Goal: Information Seeking & Learning: Learn about a topic

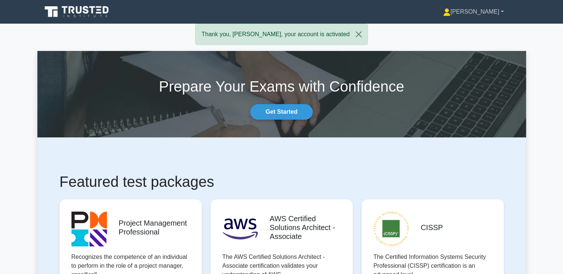
click at [503, 9] on link "[PERSON_NAME]" at bounding box center [473, 11] width 96 height 15
click at [470, 41] on link "Settings" at bounding box center [454, 41] width 58 height 12
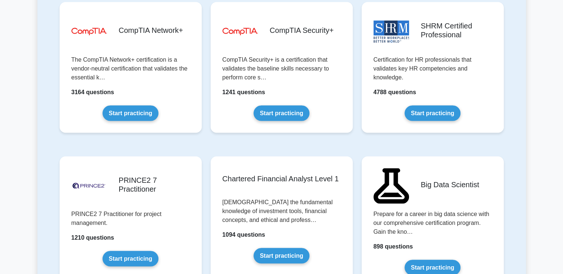
scroll to position [1463, 0]
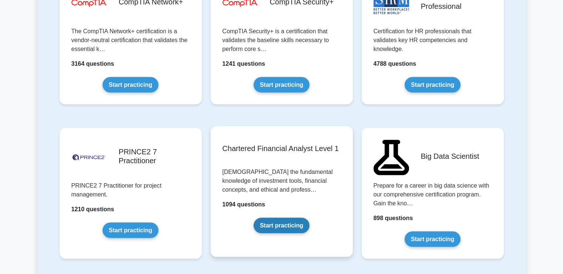
click at [272, 222] on link "Start practicing" at bounding box center [281, 226] width 56 height 16
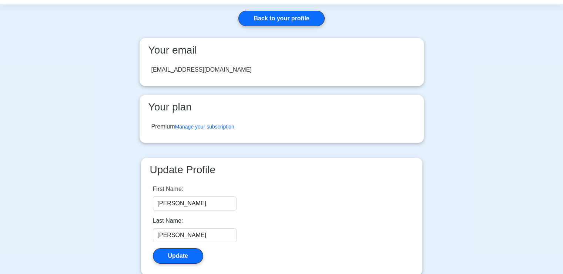
scroll to position [31, 0]
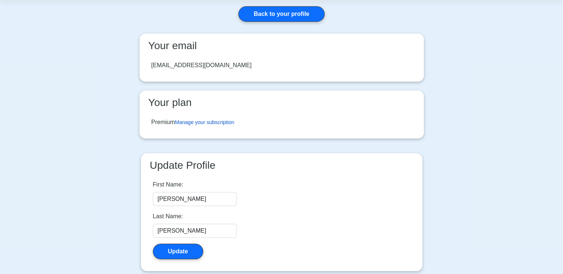
click at [197, 121] on link "Manage your subscription" at bounding box center [204, 122] width 59 height 6
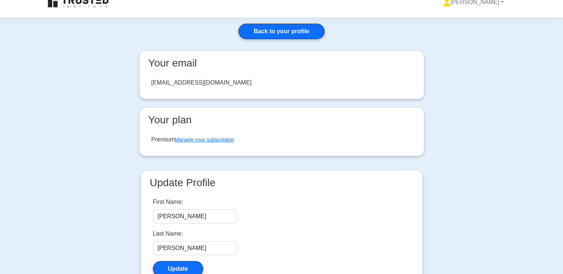
scroll to position [0, 0]
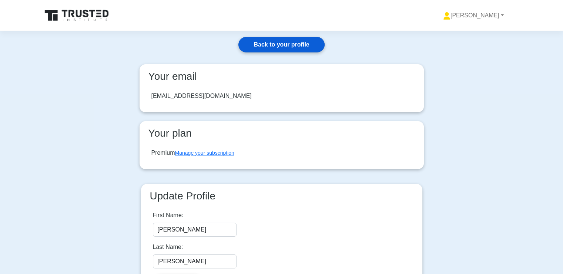
click at [279, 43] on link "Back to your profile" at bounding box center [281, 45] width 86 height 16
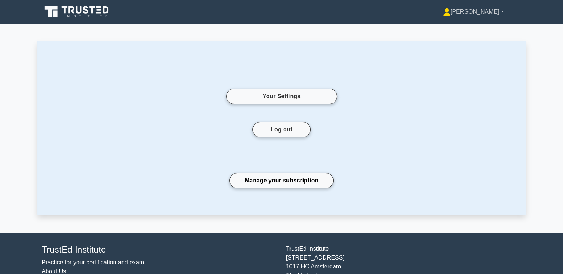
click at [491, 12] on link "[PERSON_NAME]" at bounding box center [473, 11] width 96 height 15
click at [467, 23] on link "Profile" at bounding box center [454, 29] width 58 height 12
click at [299, 182] on link "Manage your subscription" at bounding box center [281, 181] width 104 height 16
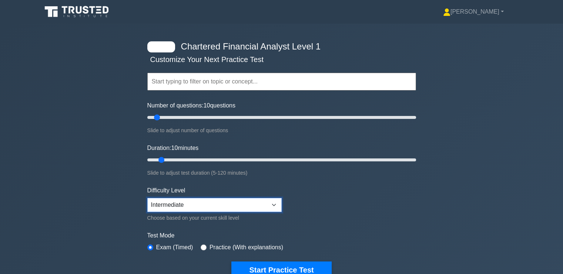
click at [262, 200] on select "Beginner Intermediate Expert" at bounding box center [214, 205] width 134 height 14
select select "beginner"
click at [147, 198] on select "Beginner Intermediate Expert" at bounding box center [214, 205] width 134 height 14
click at [203, 247] on input "radio" at bounding box center [203, 248] width 6 height 6
radio input "true"
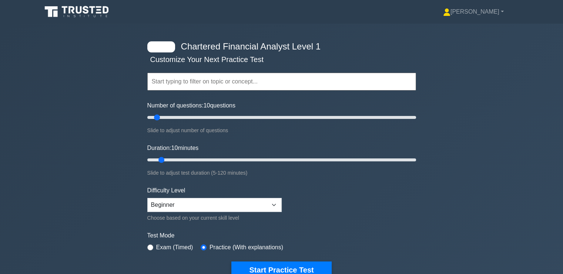
click at [263, 82] on input "text" at bounding box center [281, 82] width 269 height 18
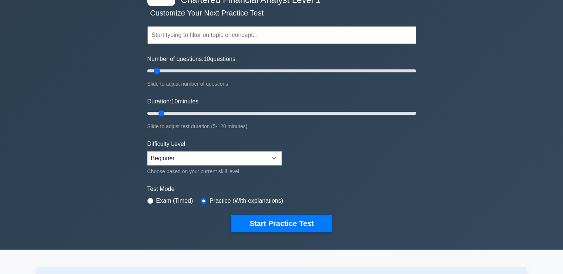
scroll to position [63, 0]
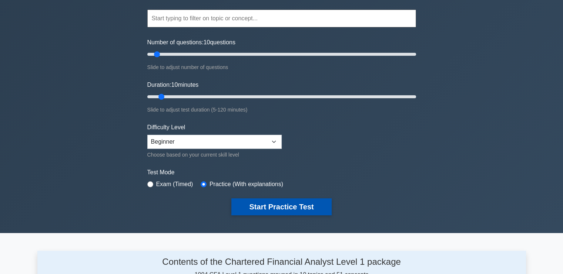
click at [280, 205] on button "Start Practice Test" at bounding box center [281, 207] width 100 height 17
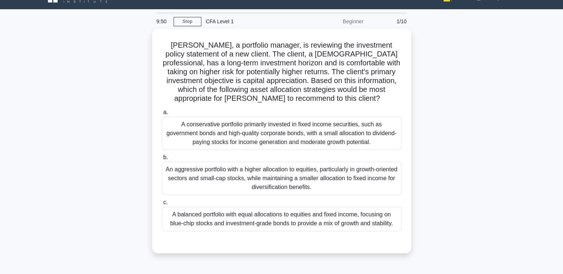
scroll to position [14, 0]
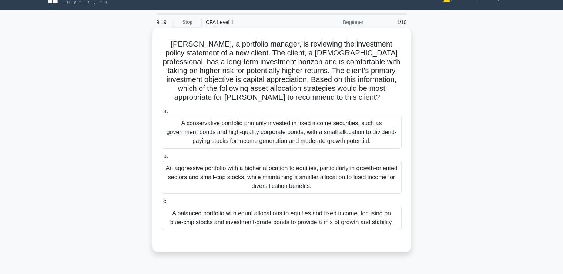
click at [349, 220] on div "A balanced portfolio with equal allocations to equities and fixed income, focus…" at bounding box center [282, 218] width 240 height 24
click at [162, 204] on input "c. A balanced portfolio with equal allocations to equities and fixed income, fo…" at bounding box center [162, 201] width 0 height 5
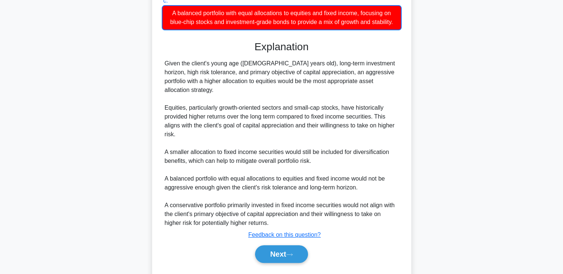
scroll to position [225, 0]
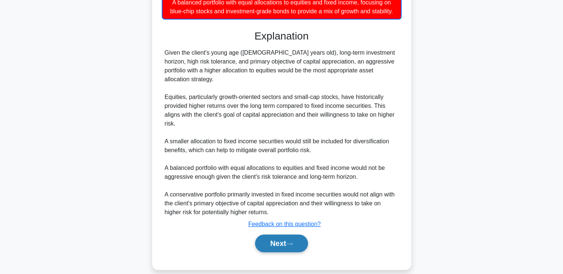
click at [302, 235] on button "Next" at bounding box center [281, 244] width 53 height 18
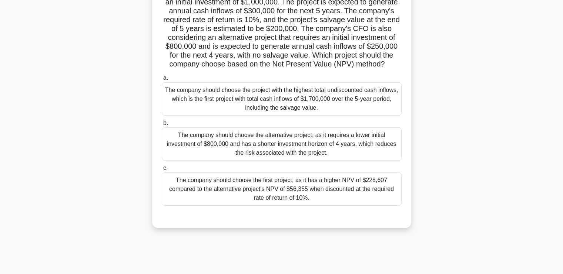
scroll to position [67, 0]
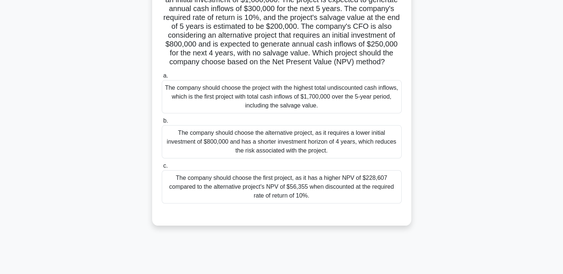
click at [309, 204] on div "The company should choose the first project, as it has a higher NPV of $228,607…" at bounding box center [282, 187] width 240 height 33
click at [162, 169] on input "c. The company should choose the first project, as it has a higher NPV of $228,…" at bounding box center [162, 166] width 0 height 5
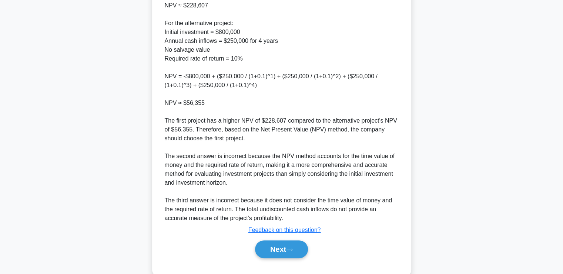
scroll to position [421, 0]
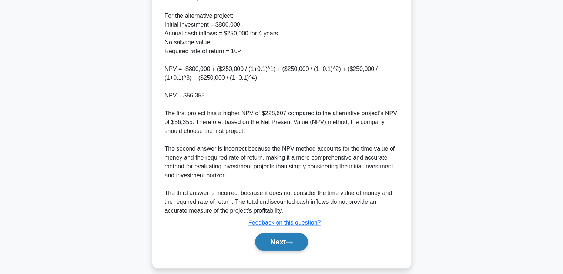
click at [288, 250] on button "Next" at bounding box center [281, 242] width 53 height 18
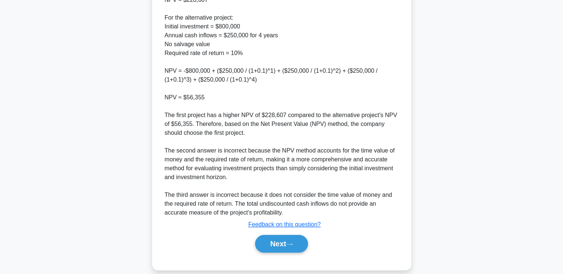
scroll to position [125, 0]
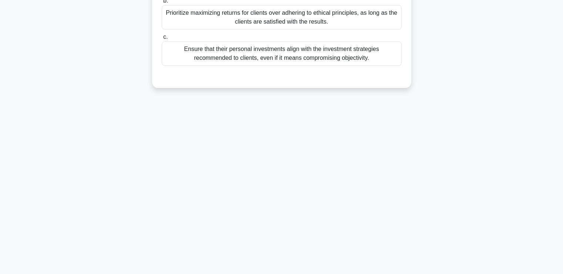
click at [344, 51] on div "Ensure that their personal investments align with the investment strategies rec…" at bounding box center [282, 53] width 240 height 24
click at [162, 40] on input "c. Ensure that their personal investments align with the investment strategies …" at bounding box center [162, 37] width 0 height 5
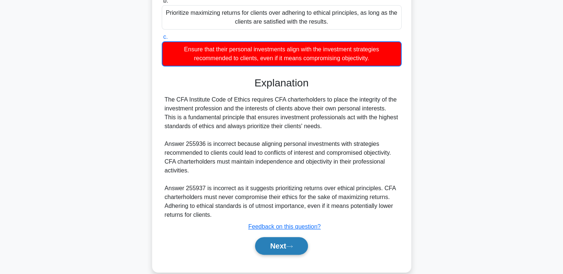
click at [276, 247] on button "Next" at bounding box center [281, 246] width 53 height 18
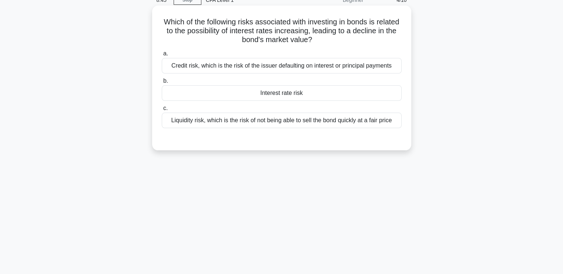
scroll to position [24, 0]
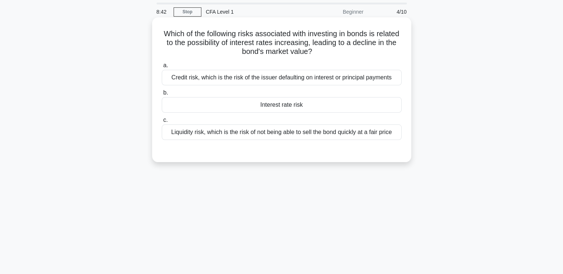
click at [325, 77] on div "Credit risk, which is the risk of the issuer defaulting on interest or principa…" at bounding box center [282, 78] width 240 height 16
click at [162, 68] on input "a. Credit risk, which is the risk of the issuer defaulting on interest or princ…" at bounding box center [162, 65] width 0 height 5
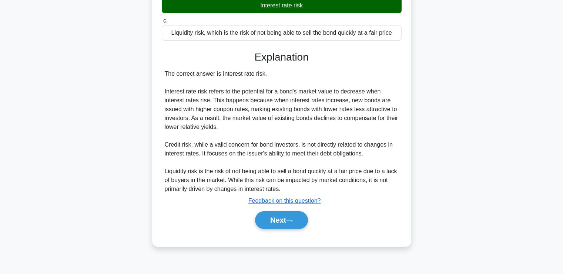
scroll to position [125, 0]
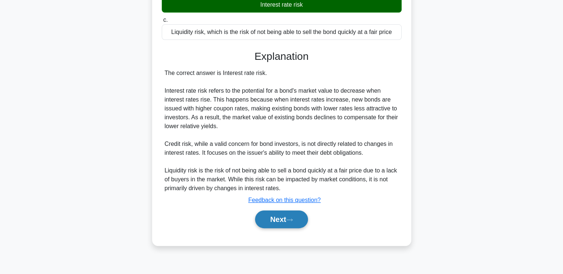
click at [266, 222] on button "Next" at bounding box center [281, 220] width 53 height 18
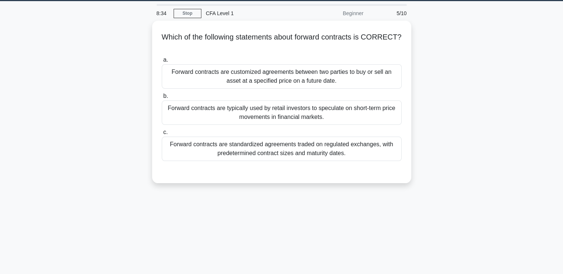
scroll to position [0, 0]
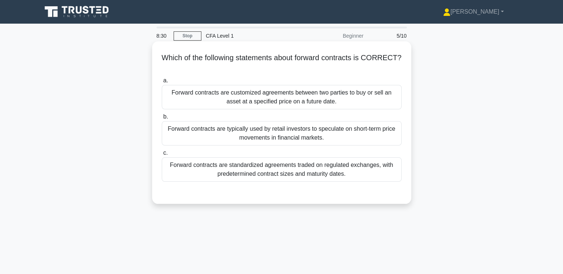
click at [266, 94] on div "Forward contracts are customized agreements between two parties to buy or sell …" at bounding box center [282, 97] width 240 height 24
click at [162, 83] on input "a. Forward contracts are customized agreements between two parties to buy or se…" at bounding box center [162, 80] width 0 height 5
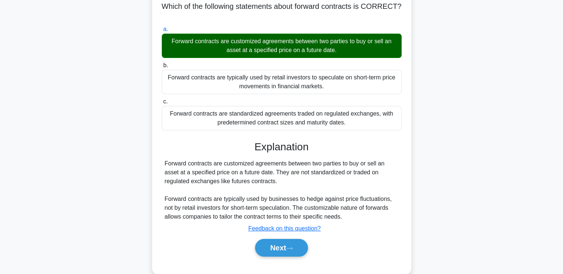
scroll to position [60, 0]
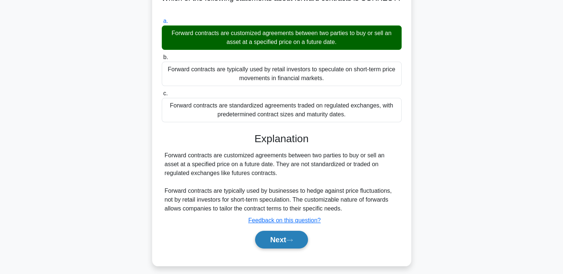
click at [286, 237] on button "Next" at bounding box center [281, 240] width 53 height 18
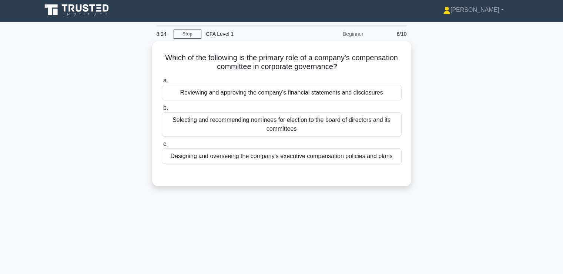
scroll to position [0, 0]
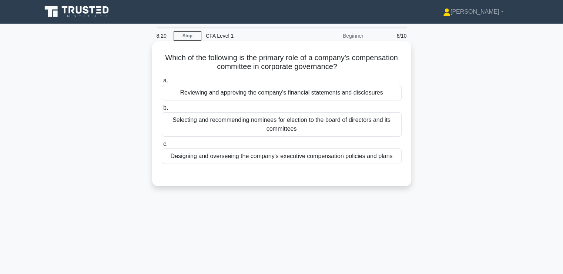
click at [295, 152] on div "Designing and overseeing the company's executive compensation policies and plans" at bounding box center [282, 157] width 240 height 16
click at [162, 147] on input "c. Designing and overseeing the company's executive compensation policies and p…" at bounding box center [162, 144] width 0 height 5
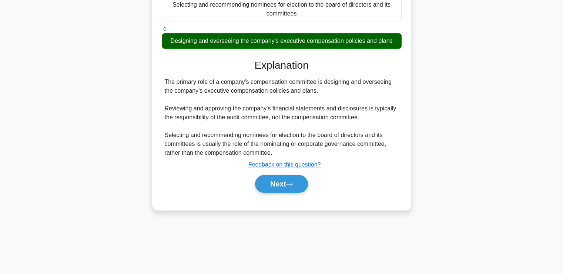
scroll to position [125, 0]
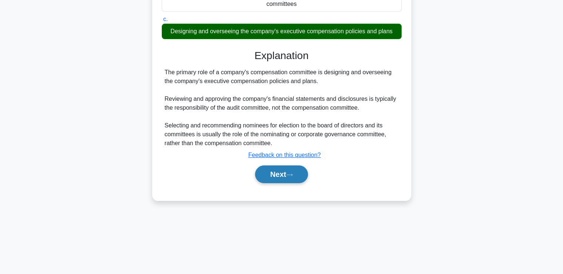
click at [267, 171] on button "Next" at bounding box center [281, 175] width 53 height 18
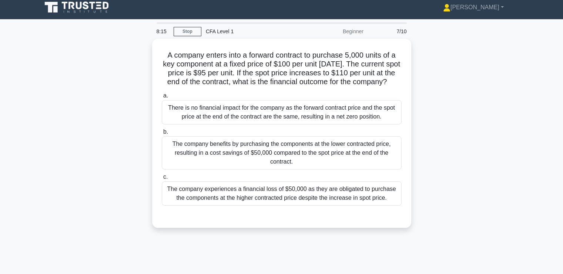
scroll to position [3, 0]
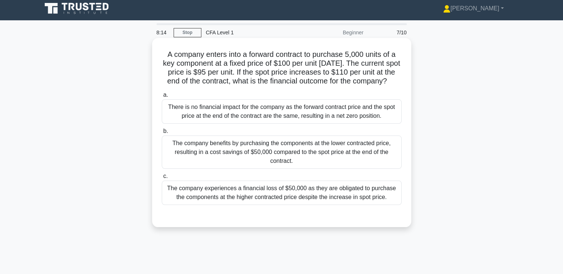
click at [276, 122] on div "There is no financial impact for the company as the forward contract price and …" at bounding box center [282, 111] width 240 height 24
click at [162, 98] on input "a. There is no financial impact for the company as the forward contract price a…" at bounding box center [162, 95] width 0 height 5
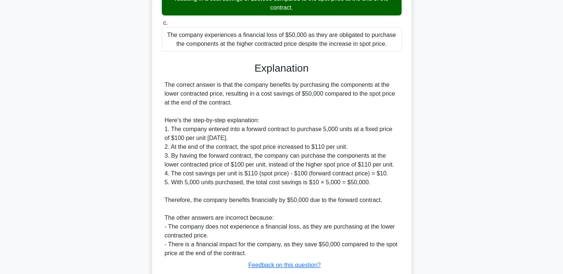
scroll to position [216, 0]
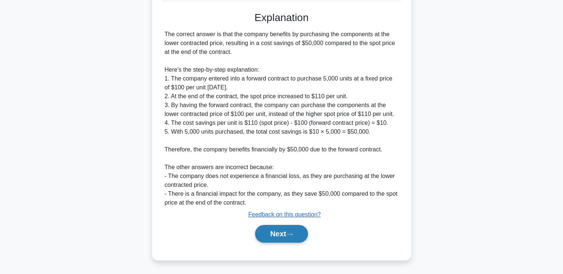
click at [264, 238] on button "Next" at bounding box center [281, 234] width 53 height 18
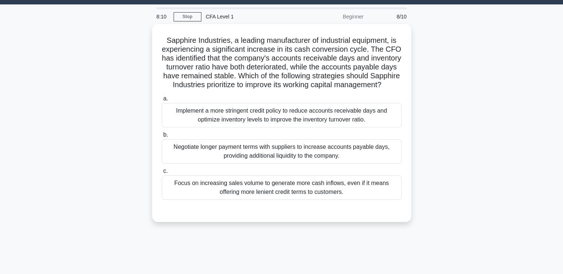
scroll to position [1, 0]
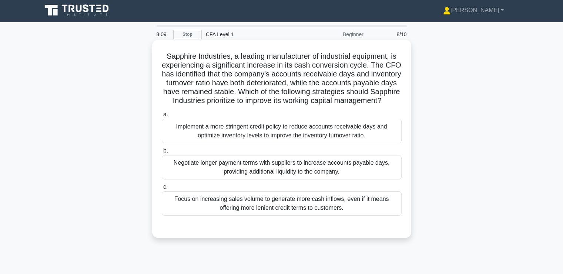
click at [277, 216] on div "Focus on increasing sales volume to generate more cash inflows, even if it mean…" at bounding box center [282, 204] width 240 height 24
click at [162, 190] on input "c. Focus on increasing sales volume to generate more cash inflows, even if it m…" at bounding box center [162, 187] width 0 height 5
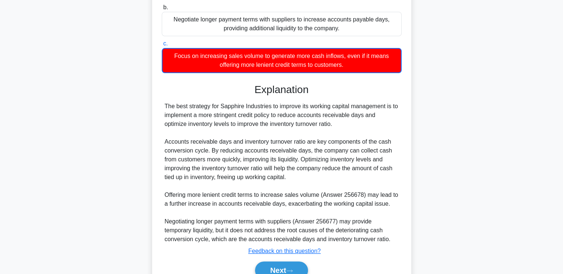
scroll to position [190, 0]
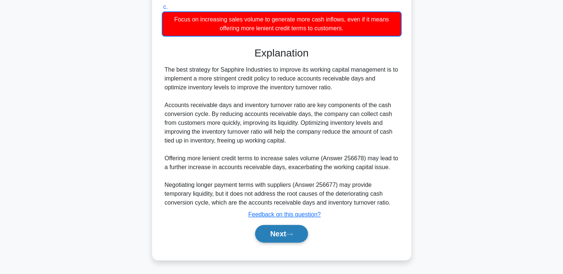
click at [271, 232] on button "Next" at bounding box center [281, 234] width 53 height 18
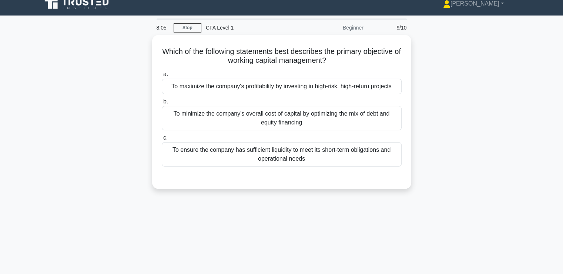
scroll to position [0, 0]
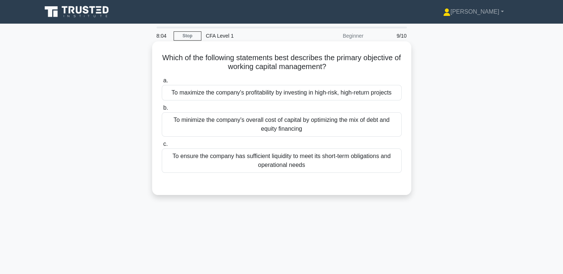
click at [288, 122] on div "To minimize the company's overall cost of capital by optimizing the mix of debt…" at bounding box center [282, 124] width 240 height 24
click at [162, 111] on input "b. To minimize the company's overall cost of capital by optimizing the mix of d…" at bounding box center [162, 108] width 0 height 5
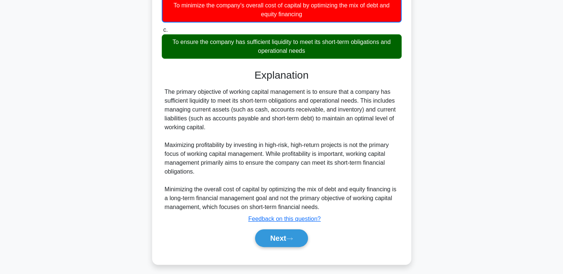
scroll to position [125, 0]
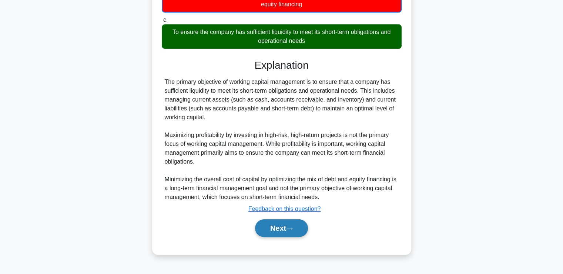
click at [264, 228] on button "Next" at bounding box center [281, 229] width 53 height 18
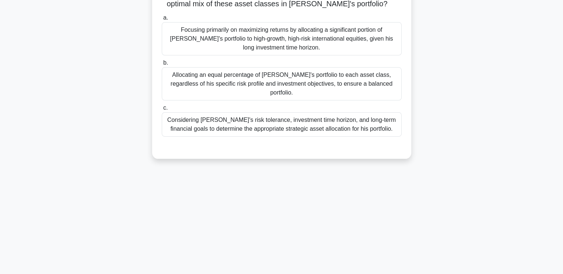
click at [280, 68] on div "Allocating an equal percentage of John's portfolio to each asset class, regardl…" at bounding box center [282, 83] width 240 height 33
click at [162, 65] on input "b. Allocating an equal percentage of John's portfolio to each asset class, rega…" at bounding box center [162, 63] width 0 height 5
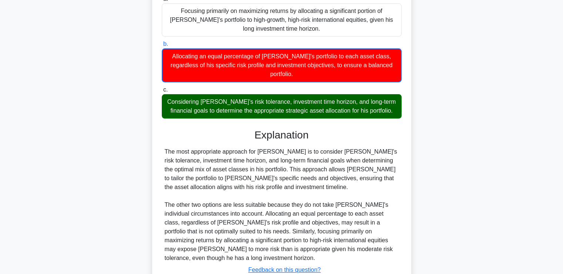
scroll to position [181, 0]
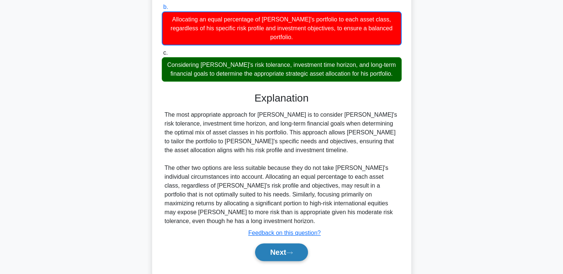
click at [274, 244] on button "Next" at bounding box center [281, 253] width 53 height 18
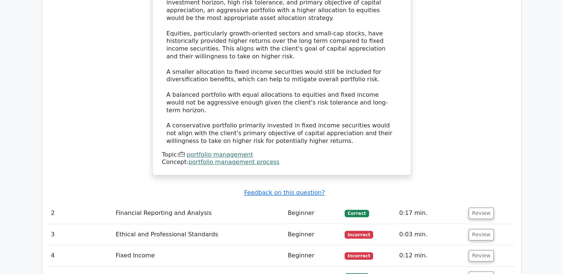
scroll to position [704, 0]
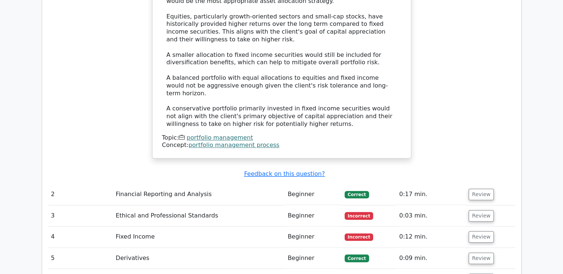
click at [302, 184] on td "Beginner" at bounding box center [312, 194] width 57 height 21
click at [470, 189] on button "Review" at bounding box center [480, 194] width 25 height 11
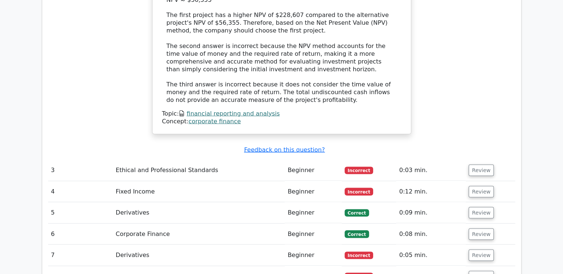
scroll to position [1368, 0]
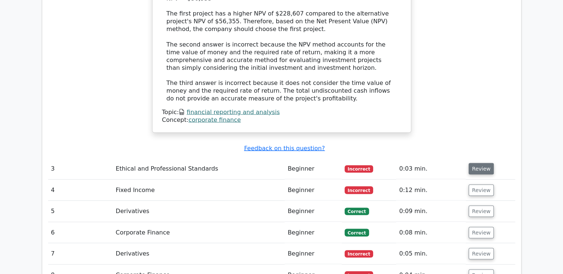
click at [485, 163] on button "Review" at bounding box center [480, 168] width 25 height 11
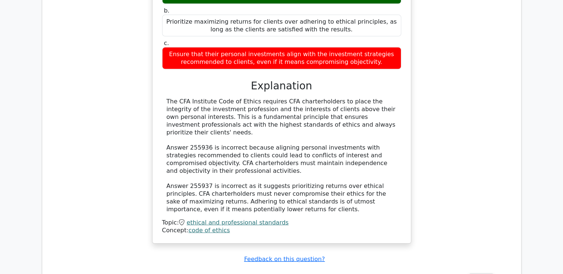
scroll to position [1655, 0]
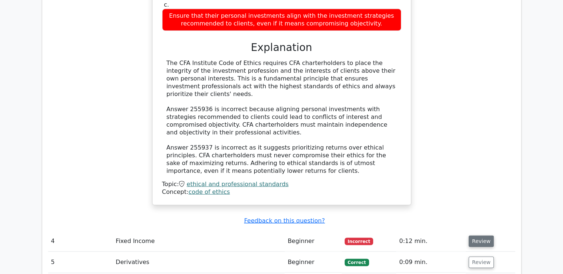
click at [476, 236] on button "Review" at bounding box center [480, 241] width 25 height 11
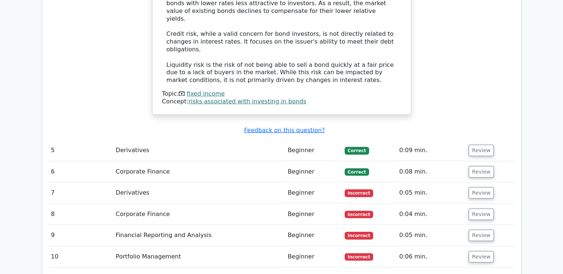
scroll to position [2108, 0]
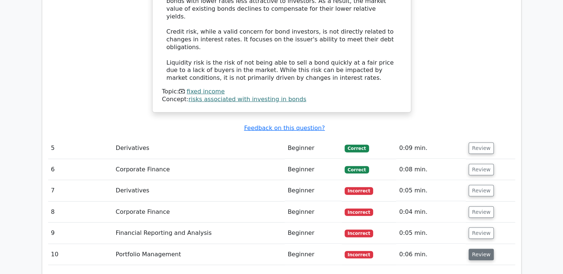
click at [479, 249] on button "Review" at bounding box center [480, 254] width 25 height 11
click at [478, 228] on button "Review" at bounding box center [480, 233] width 25 height 11
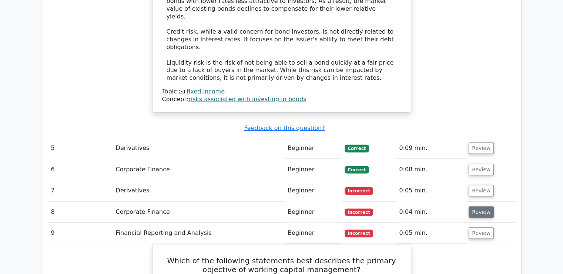
click at [481, 207] on button "Review" at bounding box center [480, 212] width 25 height 11
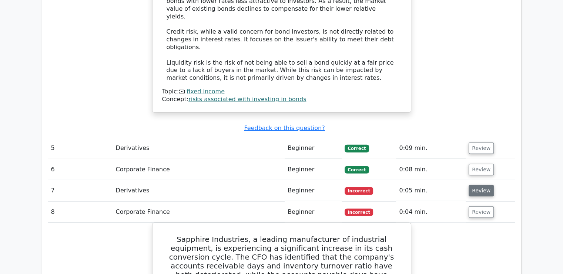
click at [481, 185] on button "Review" at bounding box center [480, 190] width 25 height 11
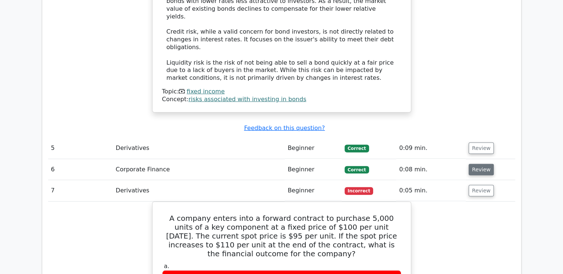
click at [481, 164] on button "Review" at bounding box center [480, 169] width 25 height 11
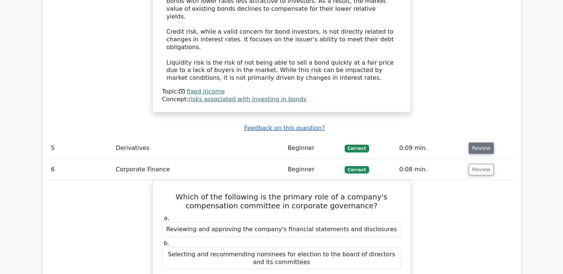
click at [479, 143] on button "Review" at bounding box center [480, 148] width 25 height 11
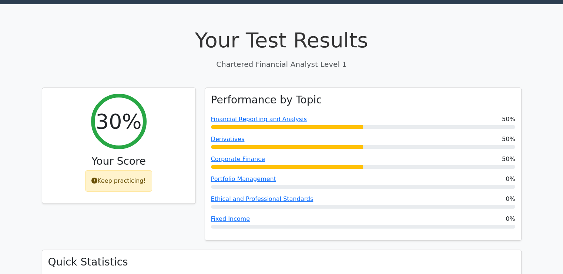
scroll to position [0, 0]
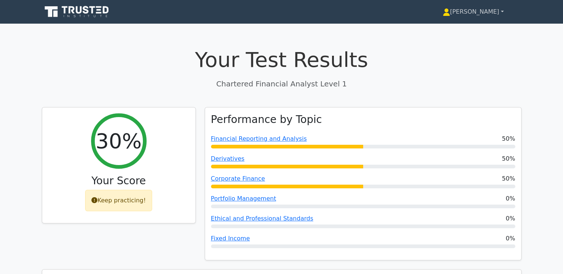
click at [488, 18] on link "[PERSON_NAME]" at bounding box center [473, 11] width 97 height 15
click at [380, 61] on h1 "Your Test Results" at bounding box center [281, 59] width 479 height 25
